Goal: Task Accomplishment & Management: Manage account settings

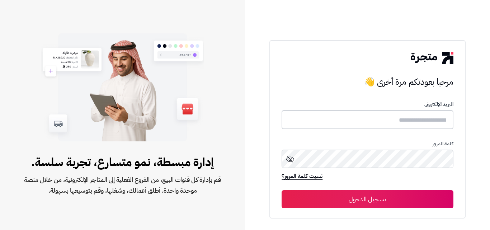
click at [400, 116] on input "text" at bounding box center [368, 119] width 172 height 19
type input "*"
type input "*****"
click at [282, 190] on button "تسجيل الدخول" at bounding box center [368, 199] width 172 height 18
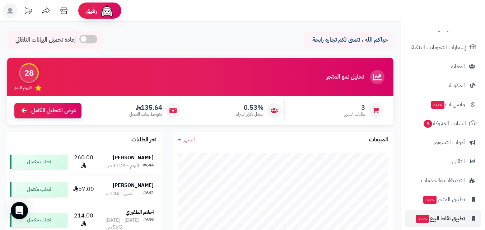
scroll to position [117, 0]
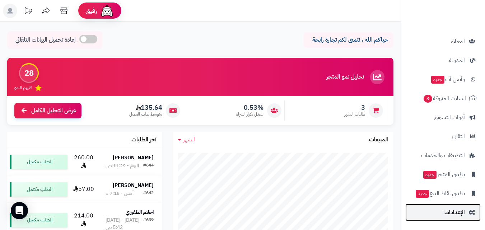
click at [450, 211] on span "الإعدادات" at bounding box center [454, 212] width 20 height 10
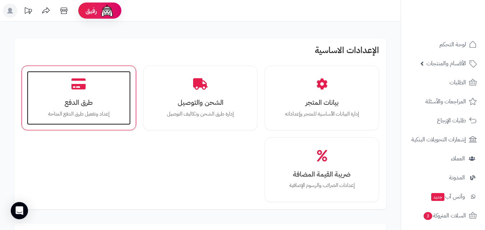
click at [108, 100] on h3 "طرق الدفع" at bounding box center [78, 103] width 89 height 8
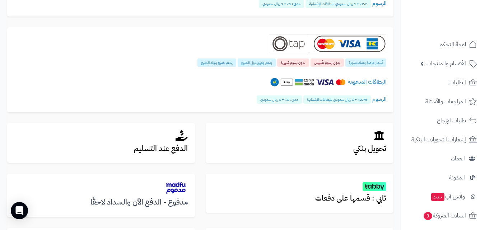
scroll to position [251, 0]
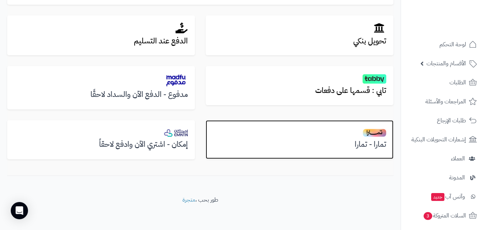
click at [277, 131] on h2 at bounding box center [299, 132] width 173 height 10
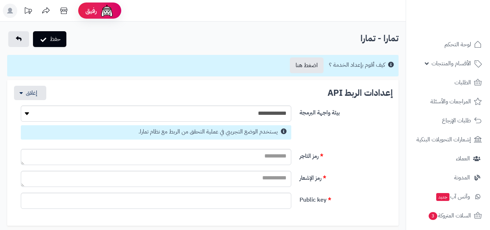
select select
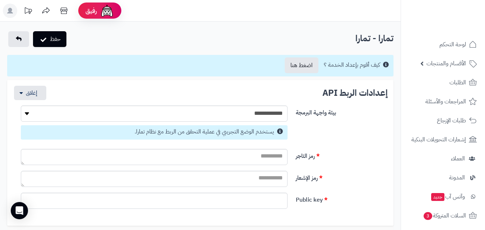
click at [11, 12] on icon at bounding box center [10, 11] width 6 height 6
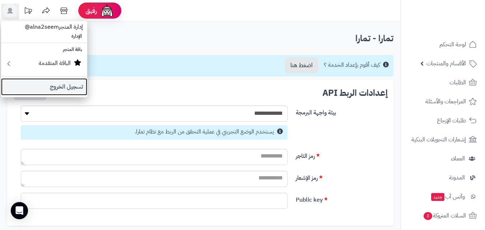
click at [34, 83] on link "تسجيل الخروج" at bounding box center [44, 86] width 86 height 17
